Goal: Task Accomplishment & Management: Manage account settings

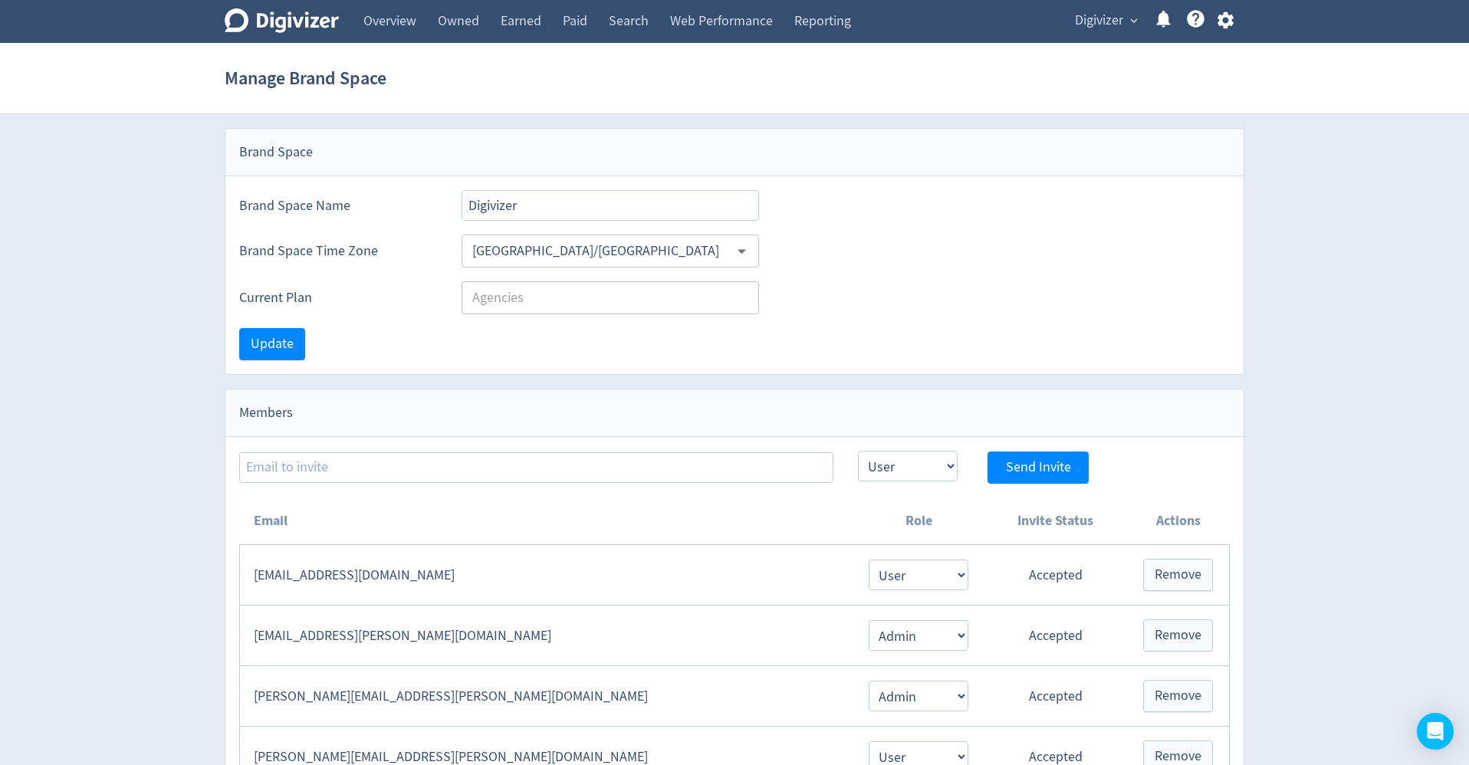
select select "USER"
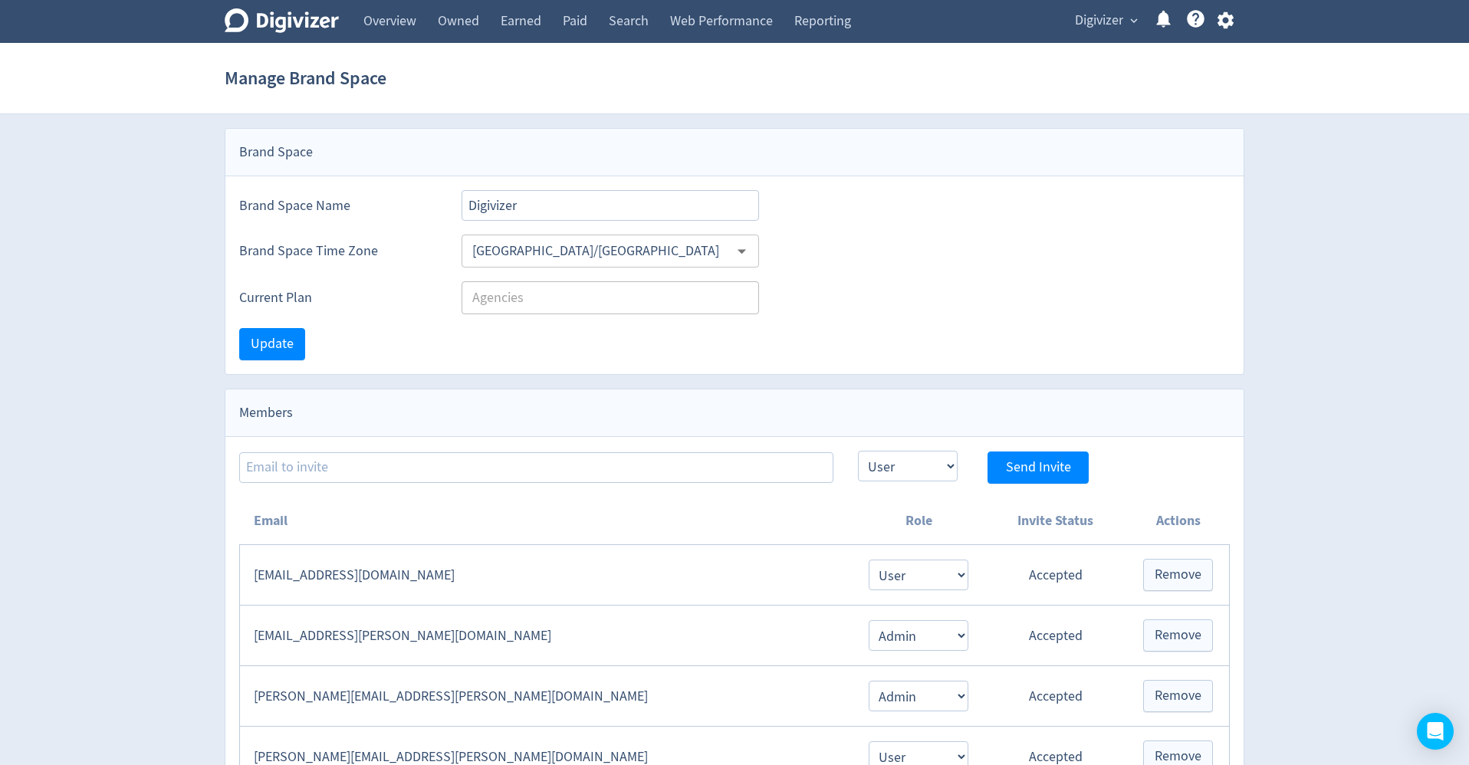
select select "USER"
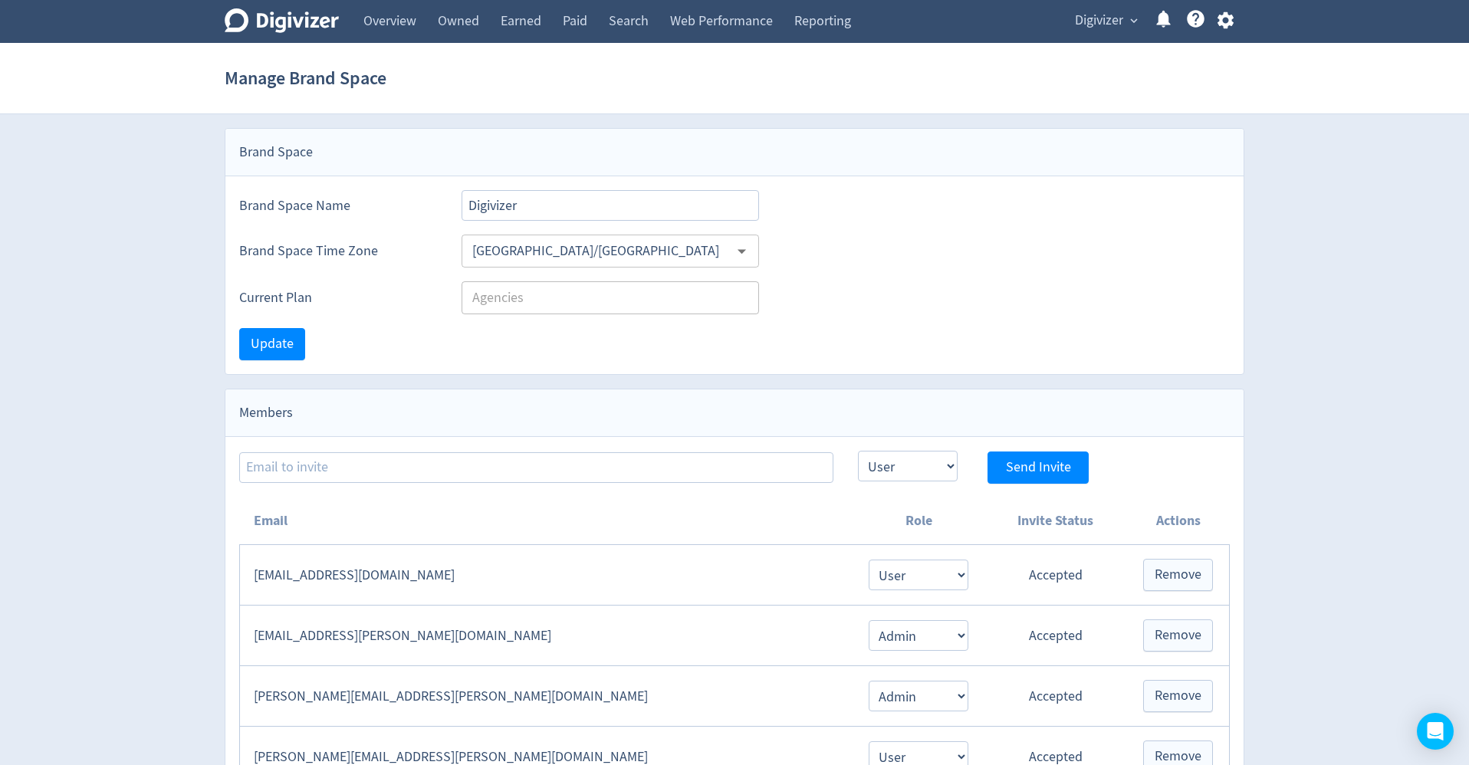
select select "USER"
click at [1083, 27] on span "Digivizer" at bounding box center [1099, 20] width 48 height 25
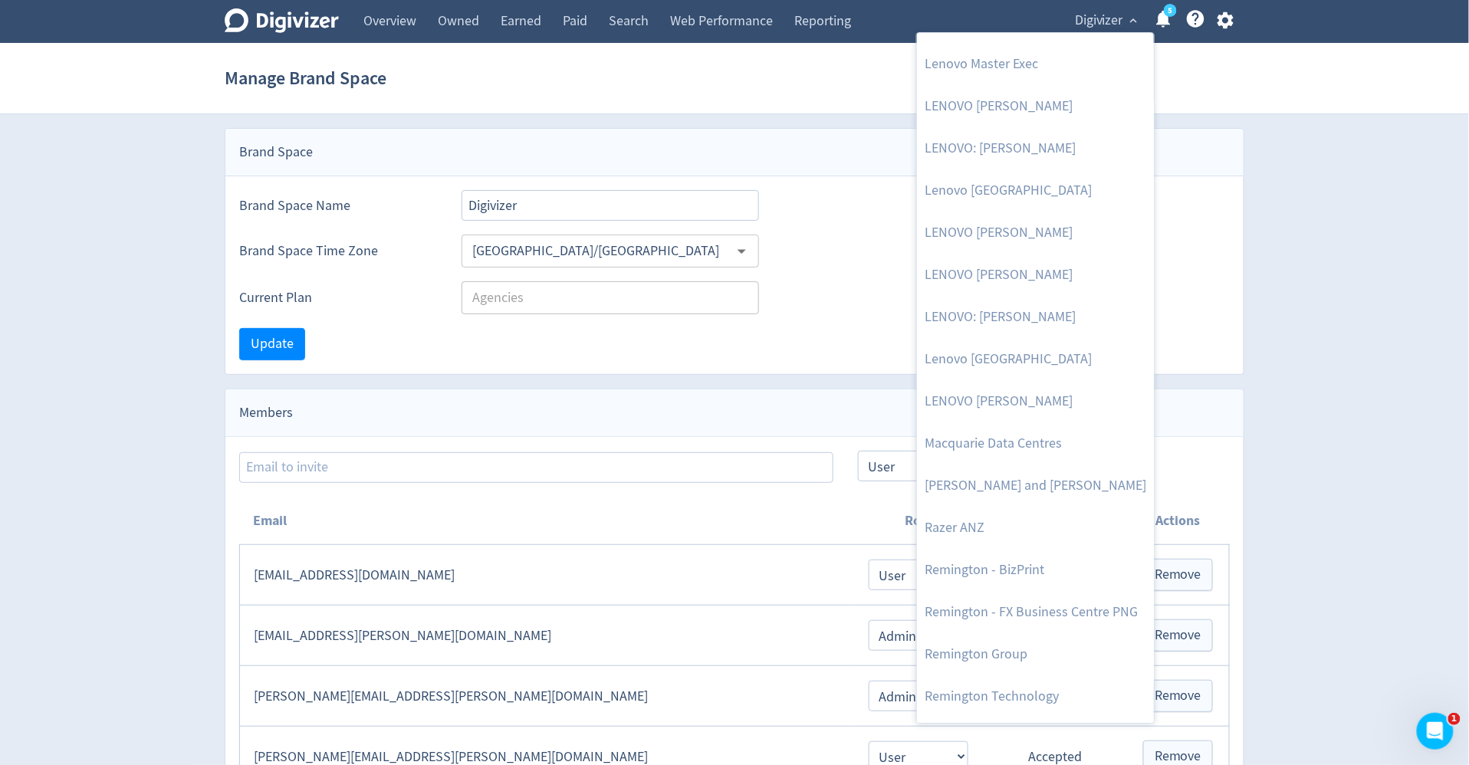
scroll to position [1629, 0]
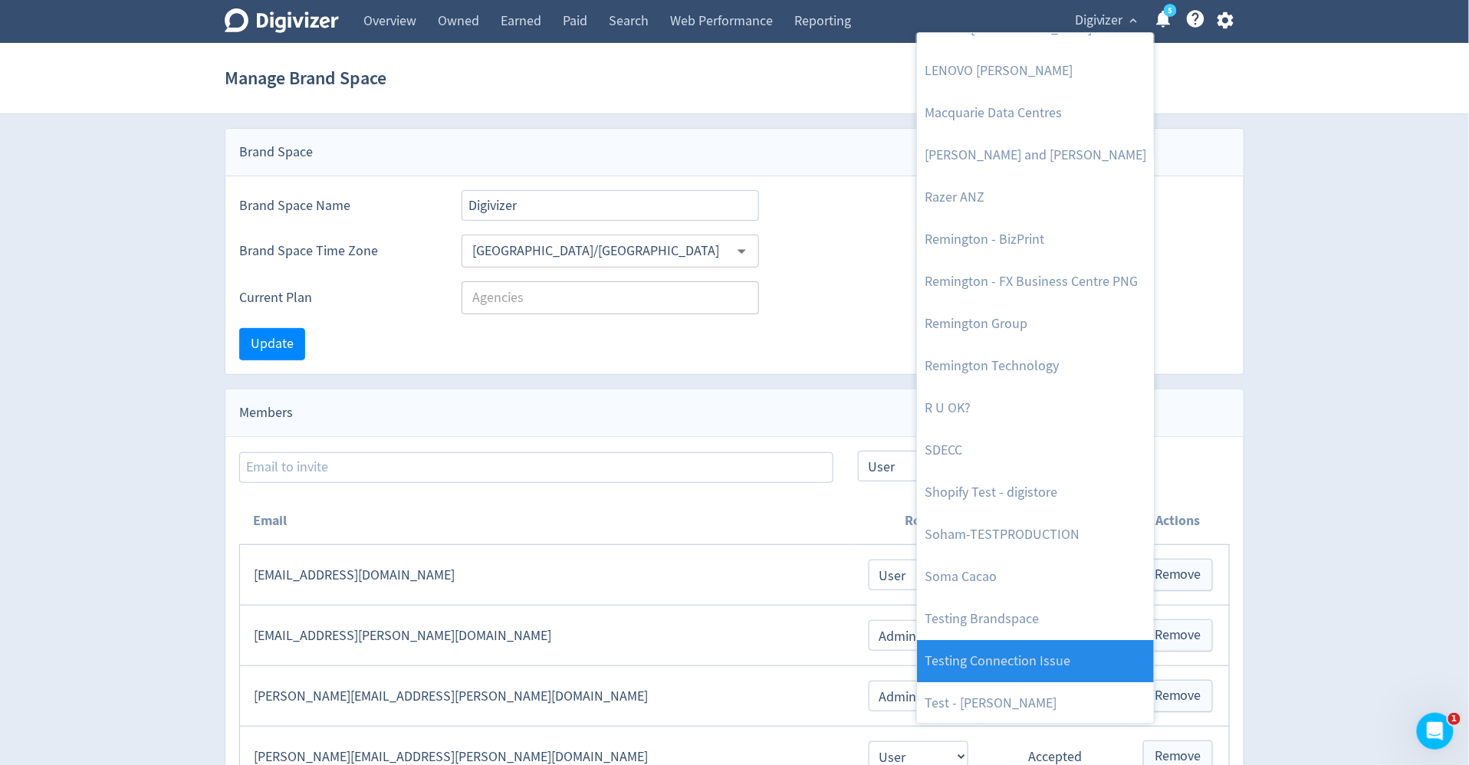
click at [1041, 647] on link "Testing Connection Issue" at bounding box center [1035, 661] width 237 height 42
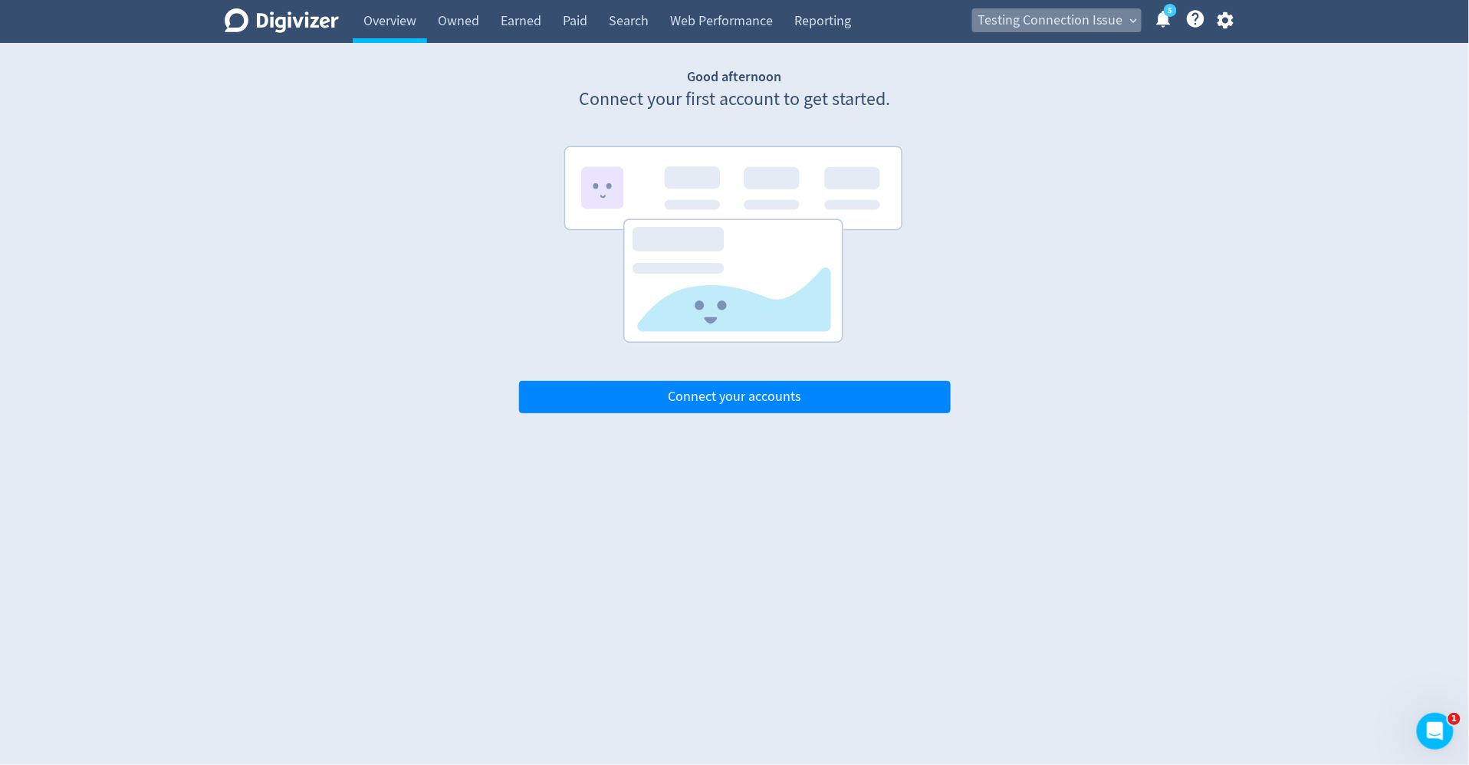
click at [1081, 20] on span "Testing Connection Issue" at bounding box center [1051, 20] width 146 height 25
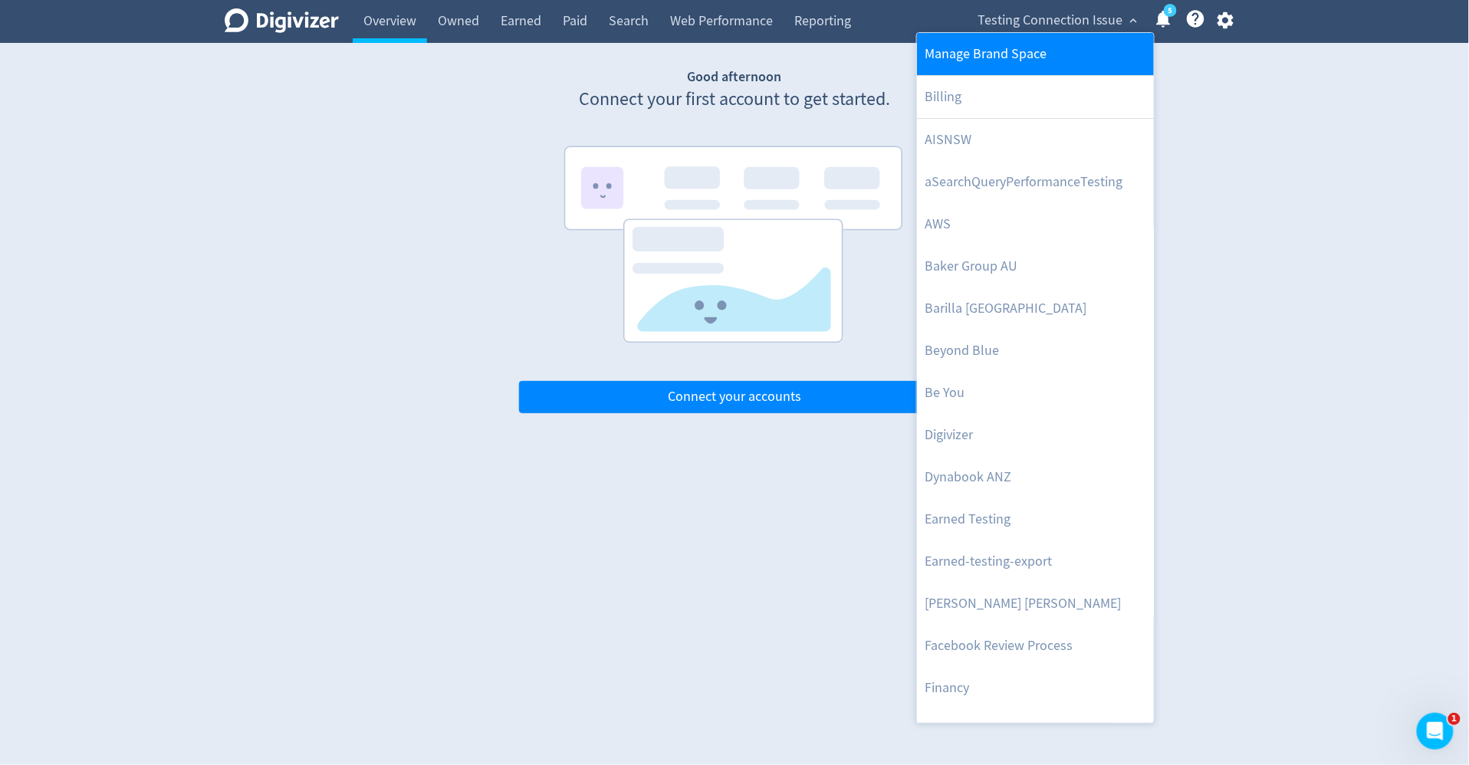
click at [1068, 44] on link "Manage Brand Space" at bounding box center [1035, 54] width 237 height 42
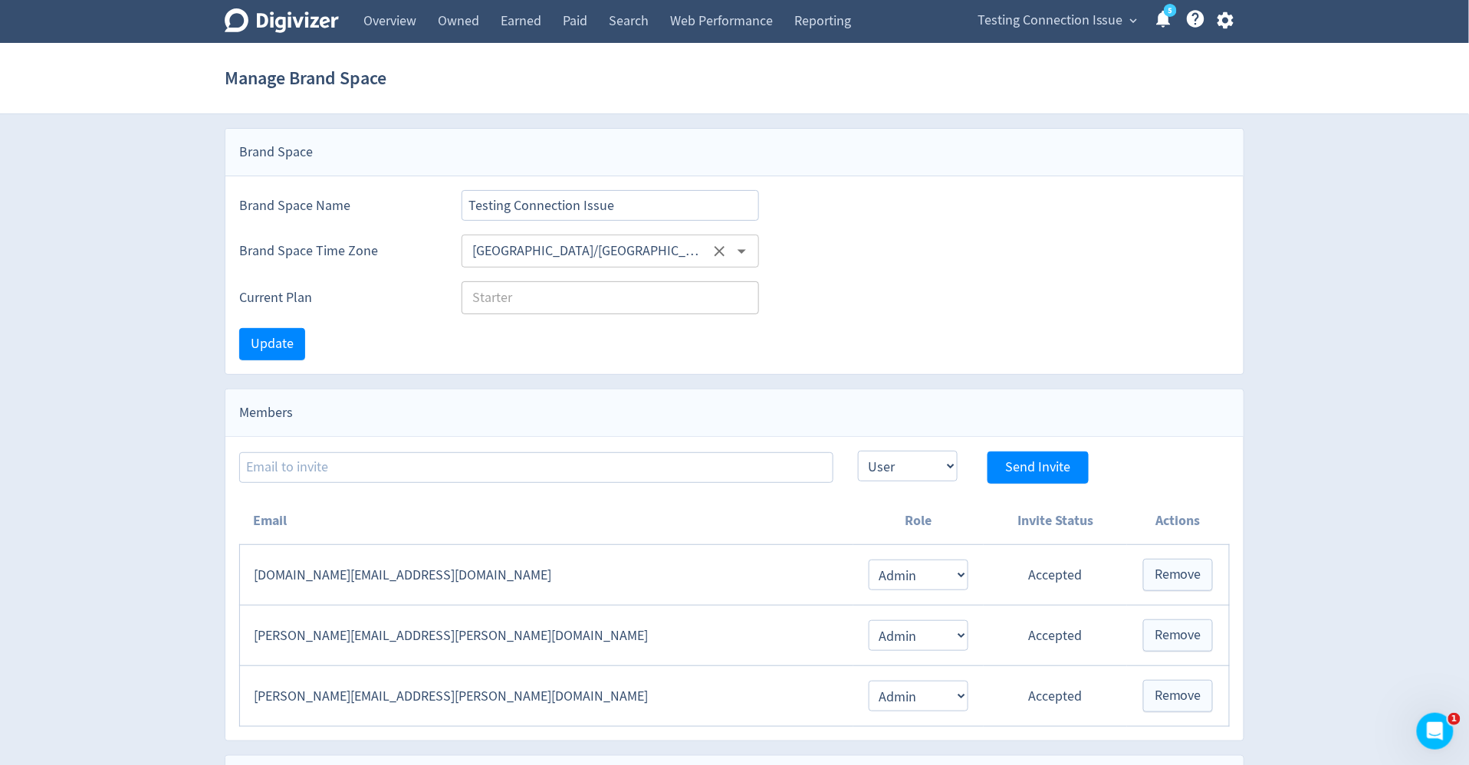
click at [743, 250] on icon "Open" at bounding box center [742, 252] width 8 height 5
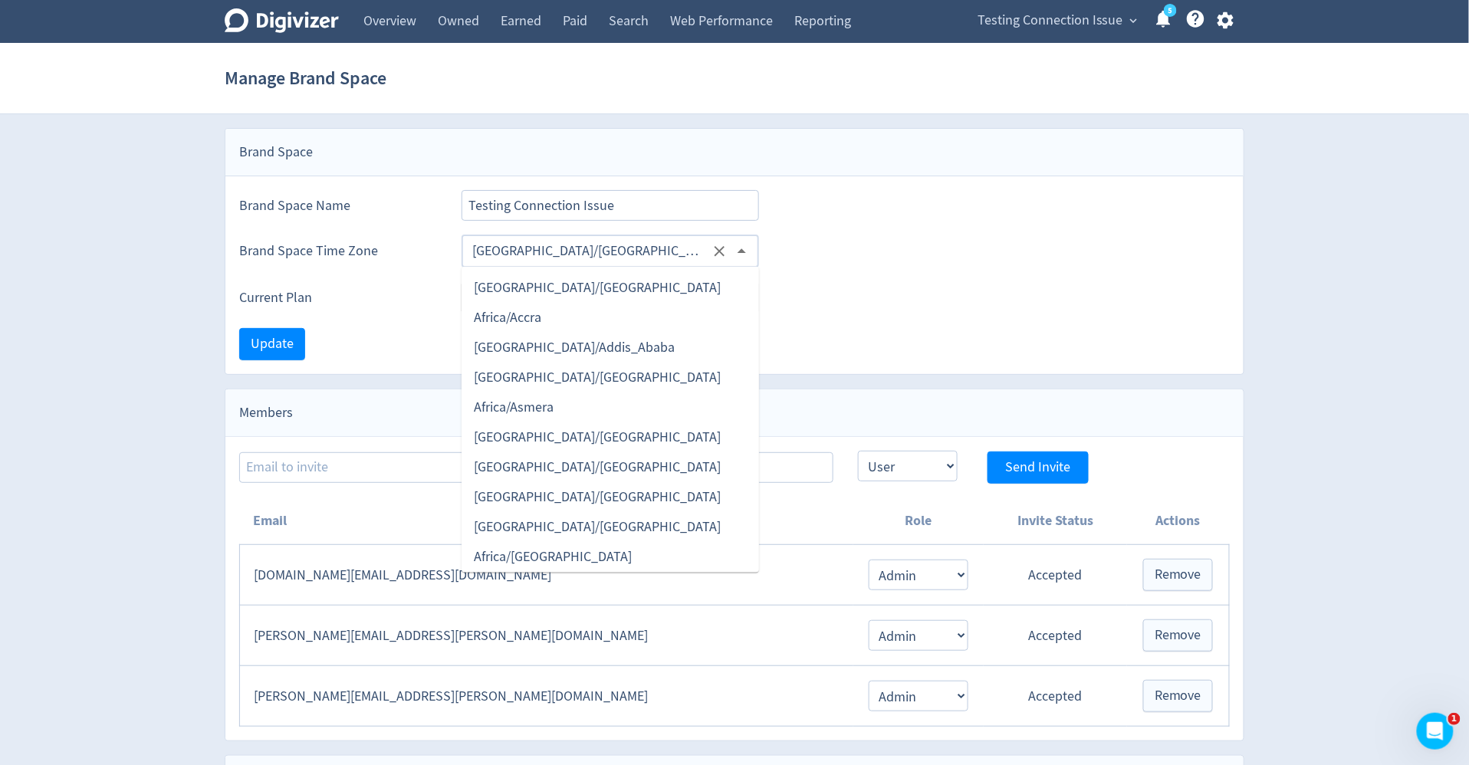
click at [654, 314] on li "Africa/Accra" at bounding box center [611, 318] width 298 height 30
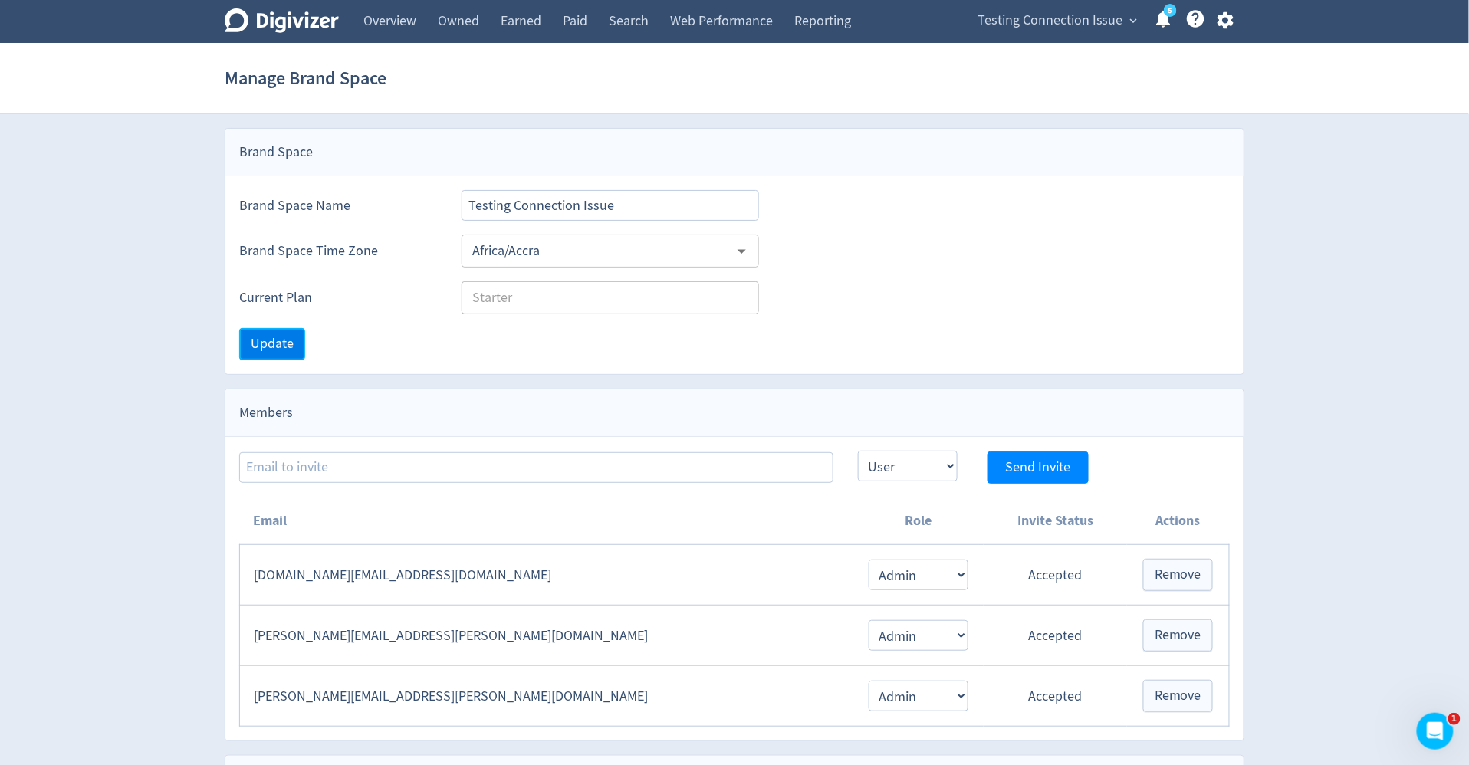
click at [287, 348] on span "Update" at bounding box center [272, 344] width 43 height 14
click at [756, 252] on div "Africa/Accra ​" at bounding box center [611, 251] width 298 height 33
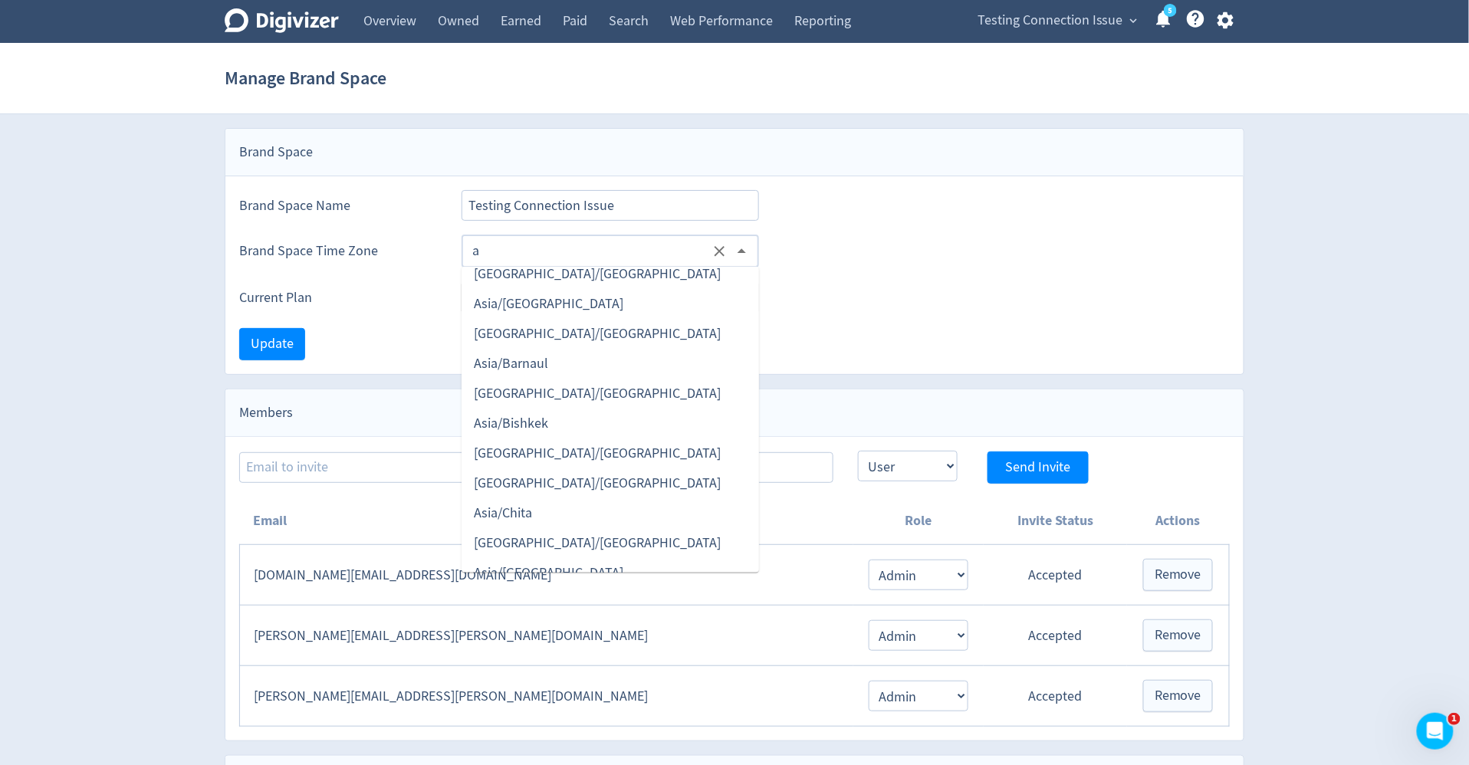
scroll to position [6838, 0]
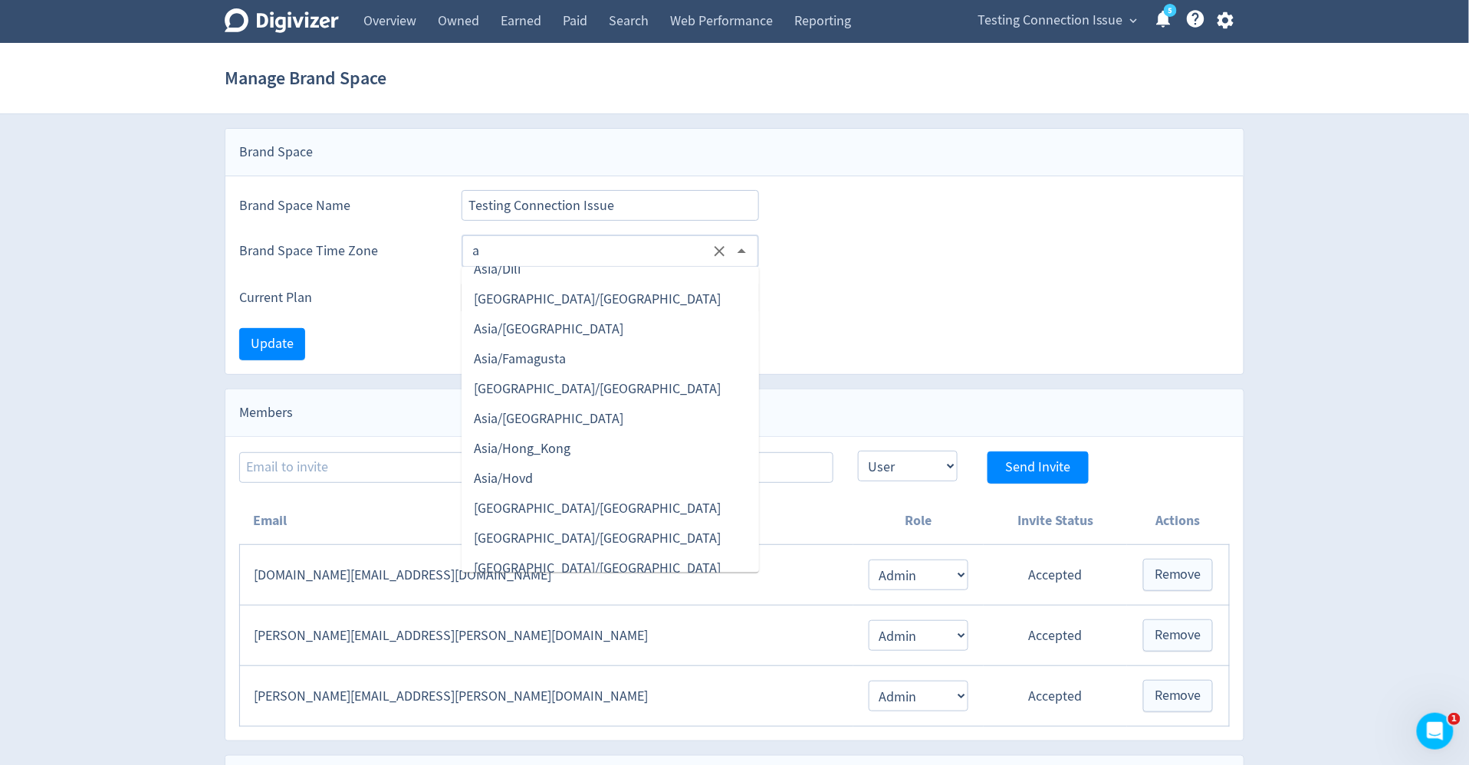
click at [621, 385] on li "[GEOGRAPHIC_DATA]/[GEOGRAPHIC_DATA]" at bounding box center [611, 389] width 298 height 30
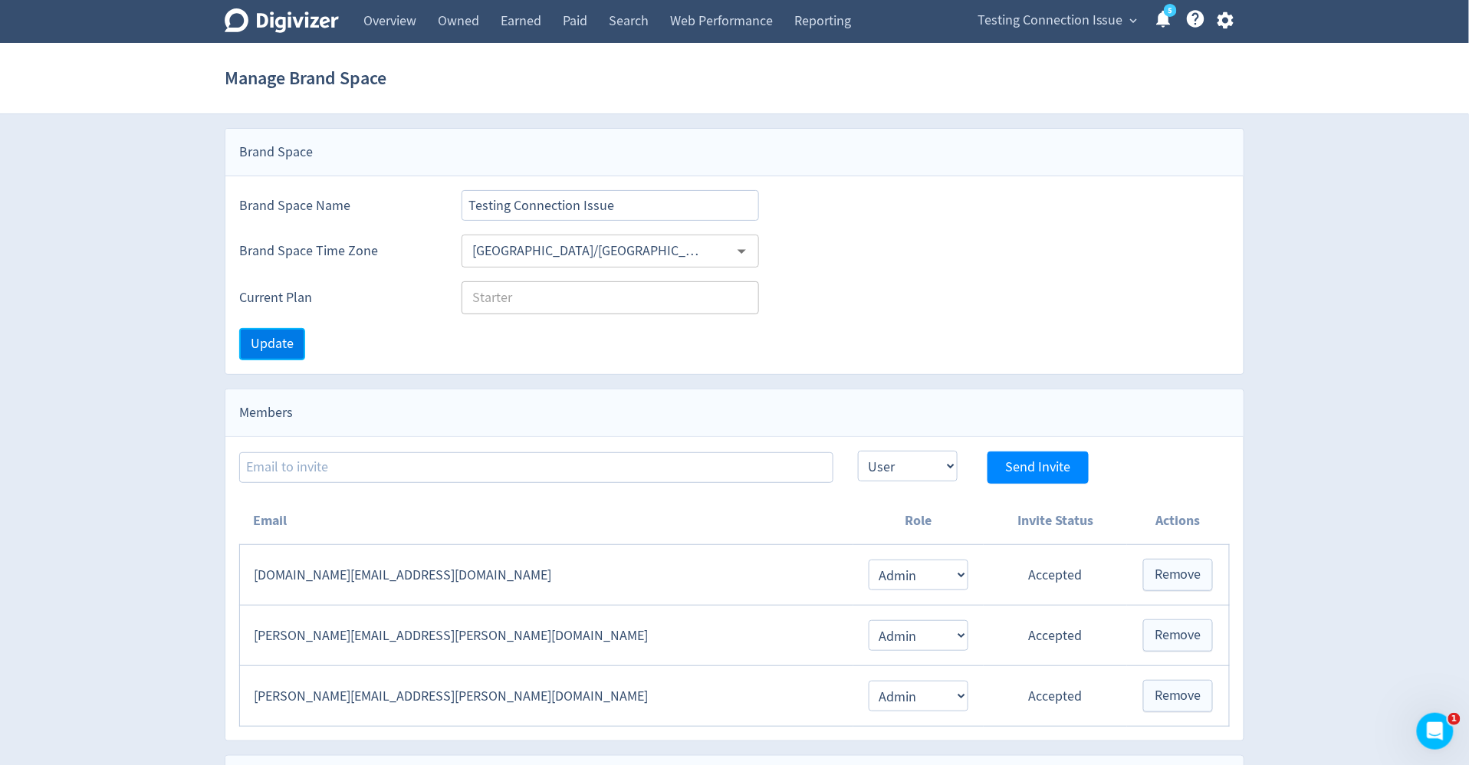
click at [269, 352] on button "Update" at bounding box center [272, 344] width 66 height 32
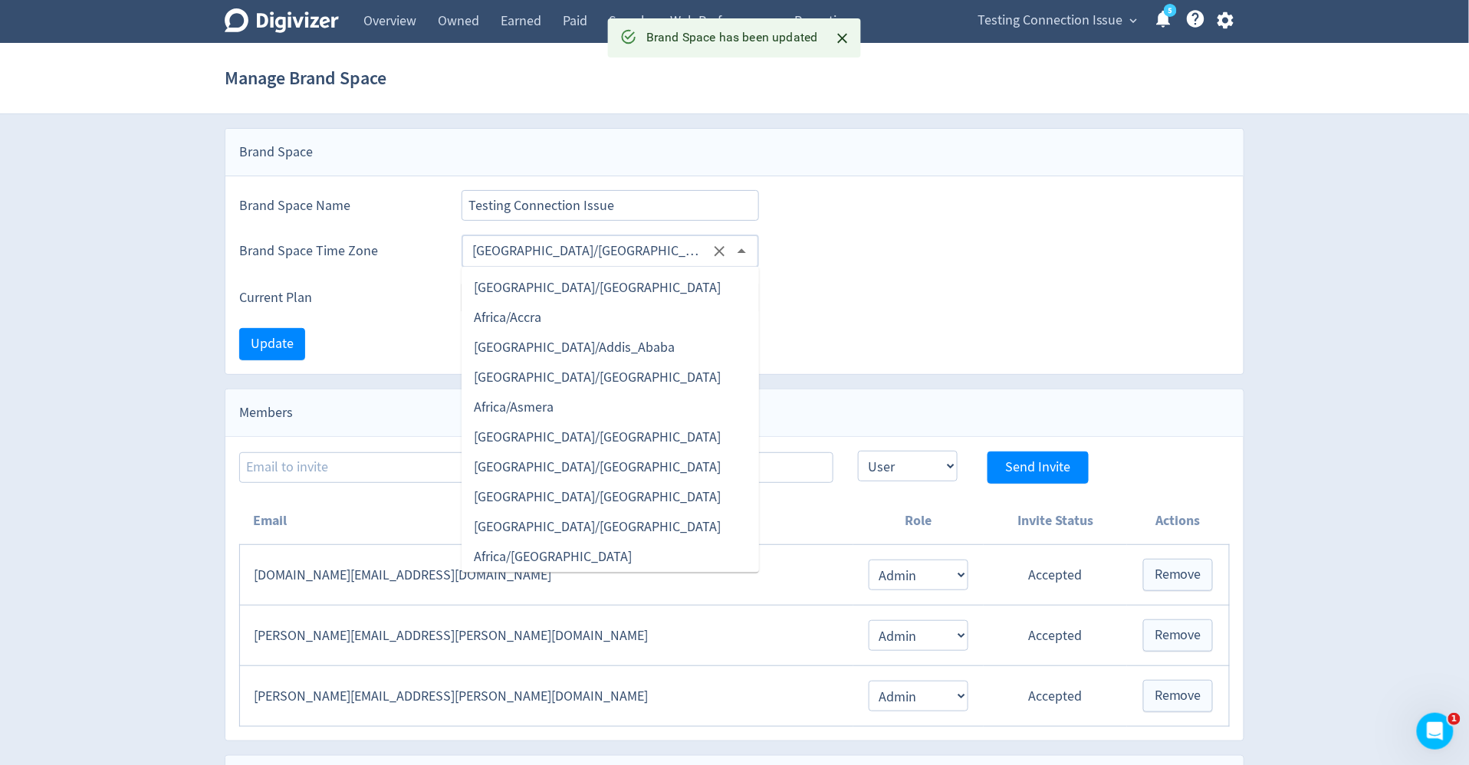
click at [564, 256] on input "[GEOGRAPHIC_DATA]/[GEOGRAPHIC_DATA]" at bounding box center [587, 251] width 243 height 24
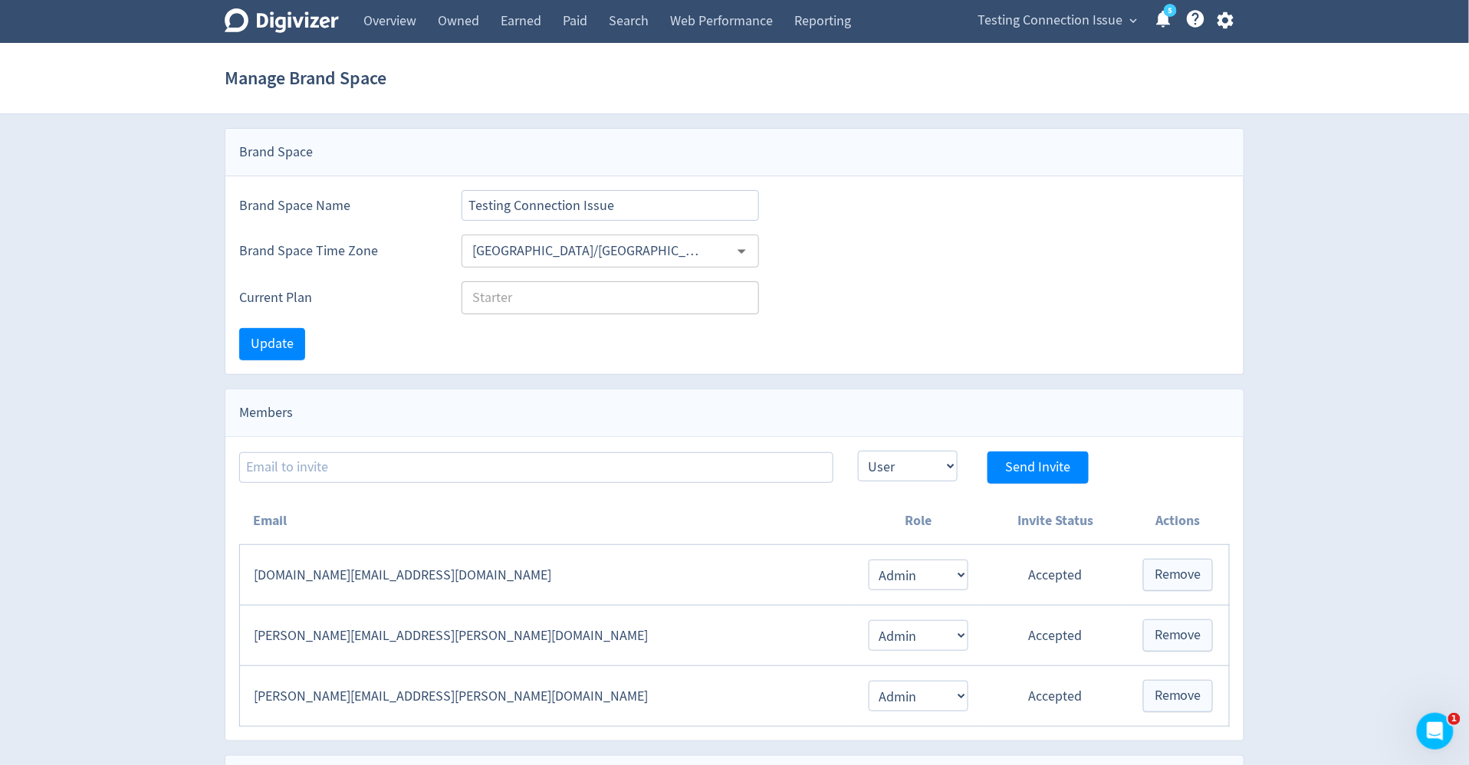
click at [1059, 189] on div "Brand Space Name Testing Connection Issue" at bounding box center [734, 198] width 1018 height 44
click at [745, 250] on icon "Open" at bounding box center [742, 252] width 8 height 5
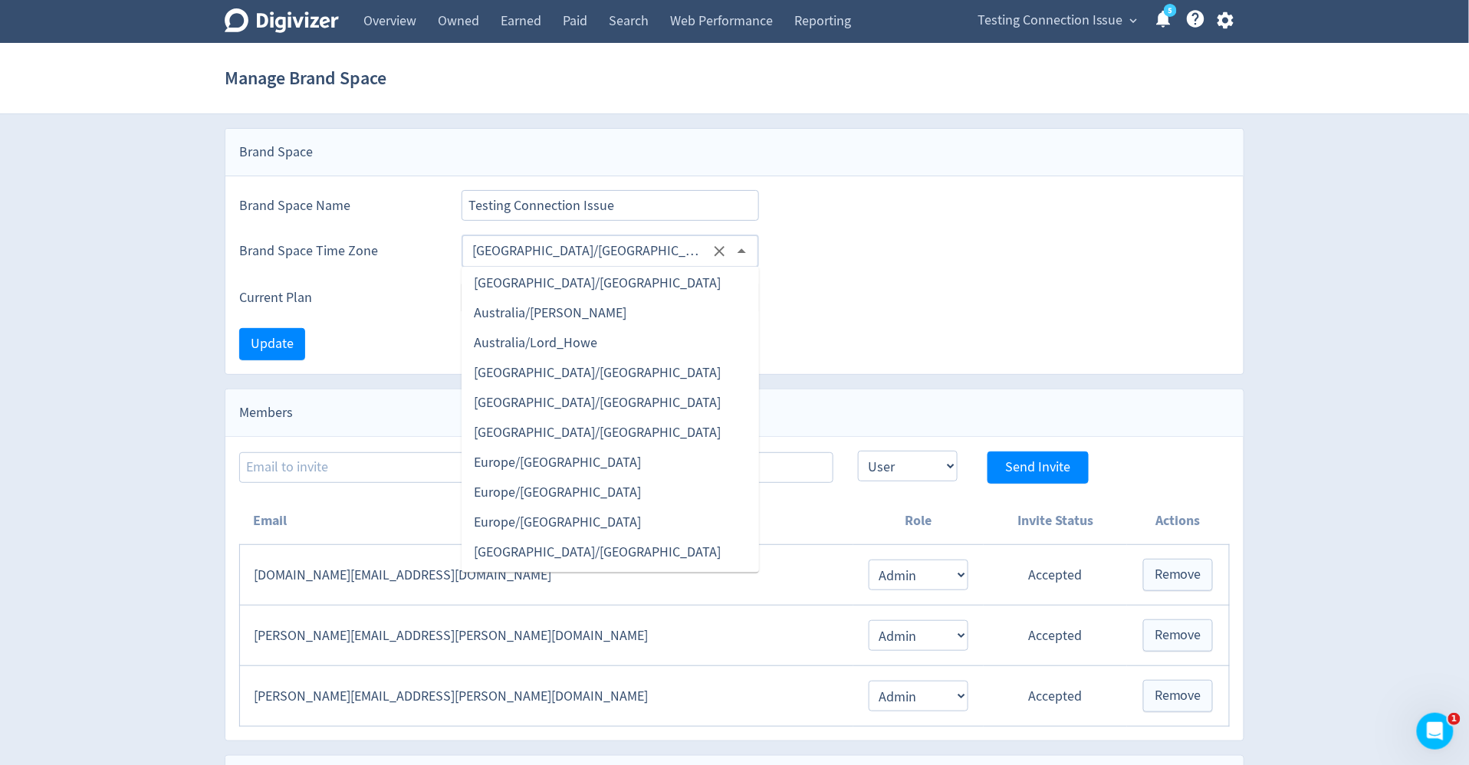
scroll to position [9133, 0]
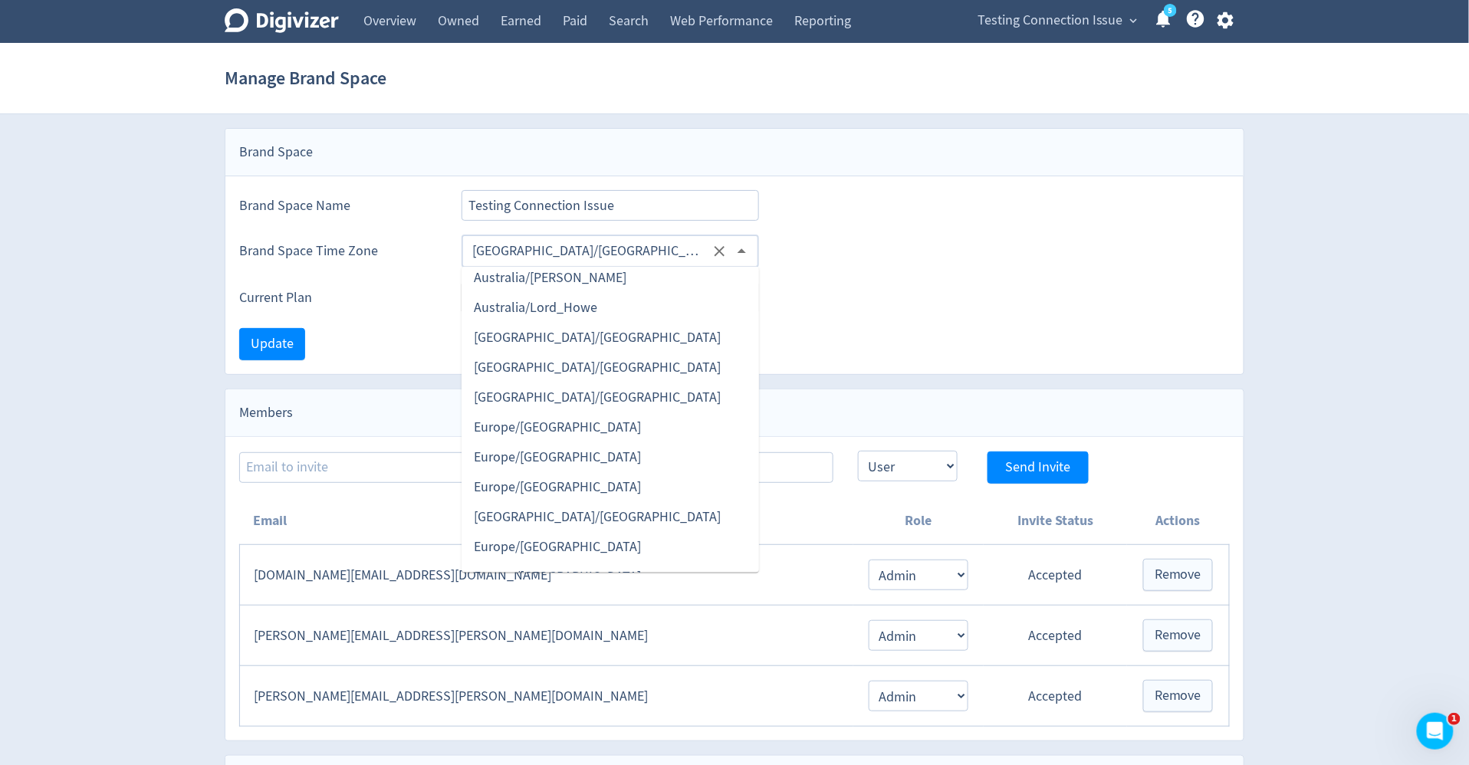
click at [653, 400] on li "[GEOGRAPHIC_DATA]/[GEOGRAPHIC_DATA]" at bounding box center [611, 398] width 298 height 30
type input "[GEOGRAPHIC_DATA]/[GEOGRAPHIC_DATA]"
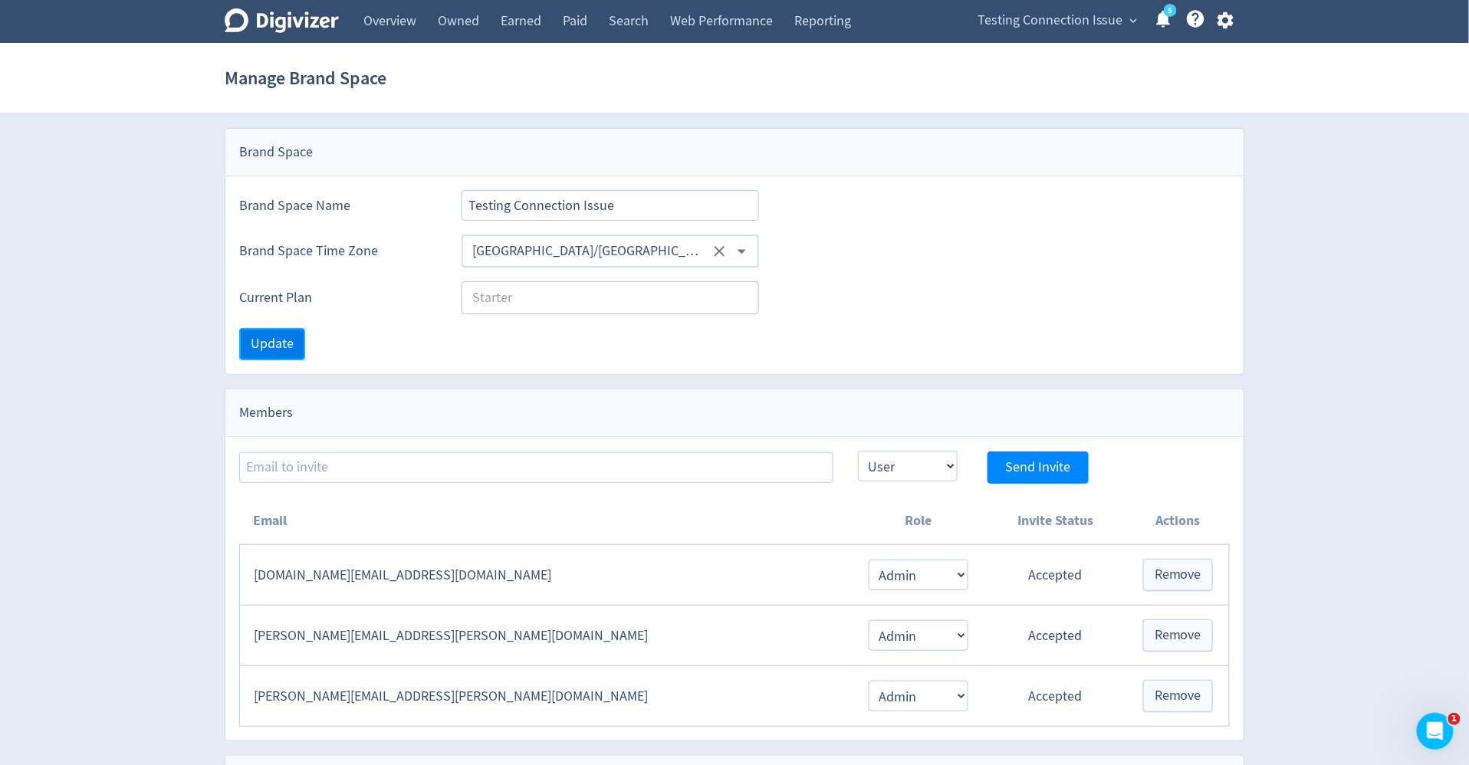
click at [275, 341] on span "Update" at bounding box center [272, 344] width 43 height 14
